Goal: Task Accomplishment & Management: Manage account settings

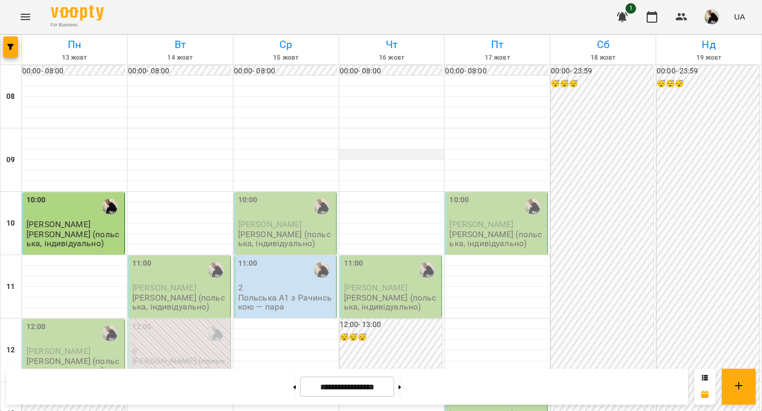
scroll to position [9, 0]
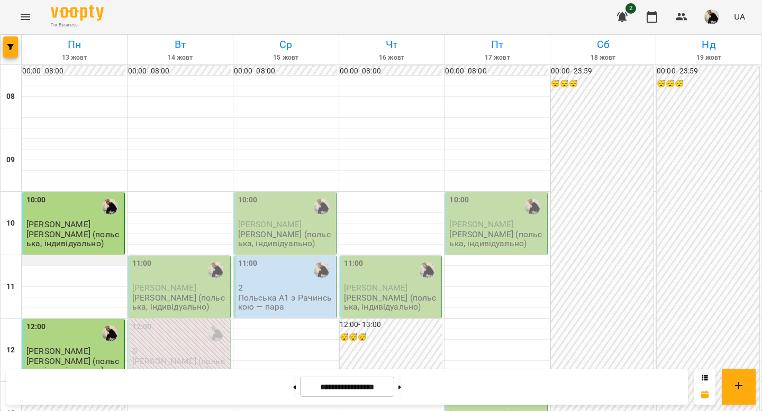
scroll to position [93, 0]
click at [162, 293] on p "[PERSON_NAME] (польська, індивідуально)" at bounding box center [180, 302] width 96 height 19
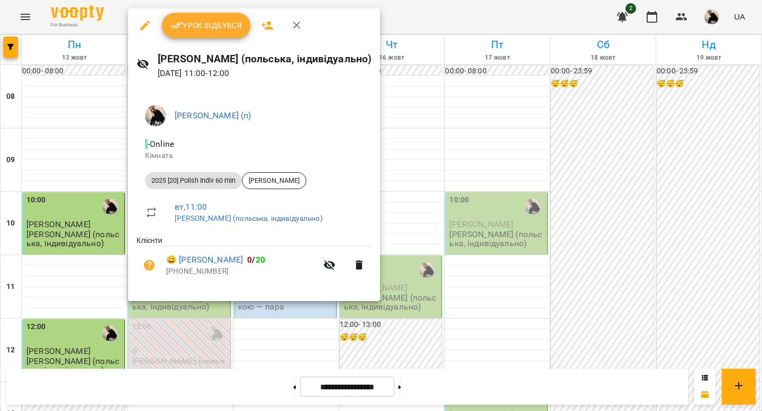
click at [212, 22] on span "Урок відбувся" at bounding box center [206, 25] width 72 height 13
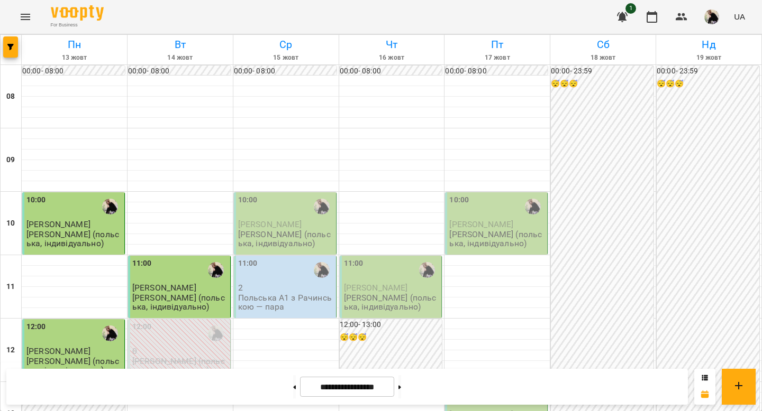
scroll to position [589, 0]
